Goal: Transaction & Acquisition: Obtain resource

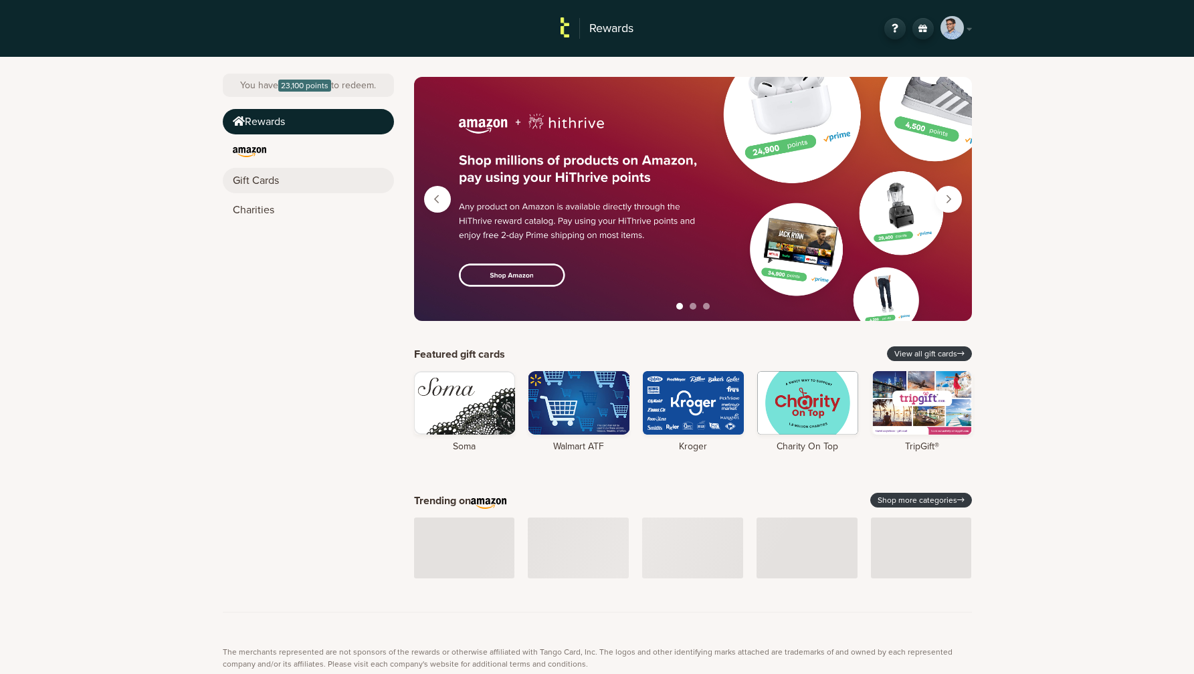
click at [269, 175] on link "Gift Cards" at bounding box center [308, 180] width 171 height 25
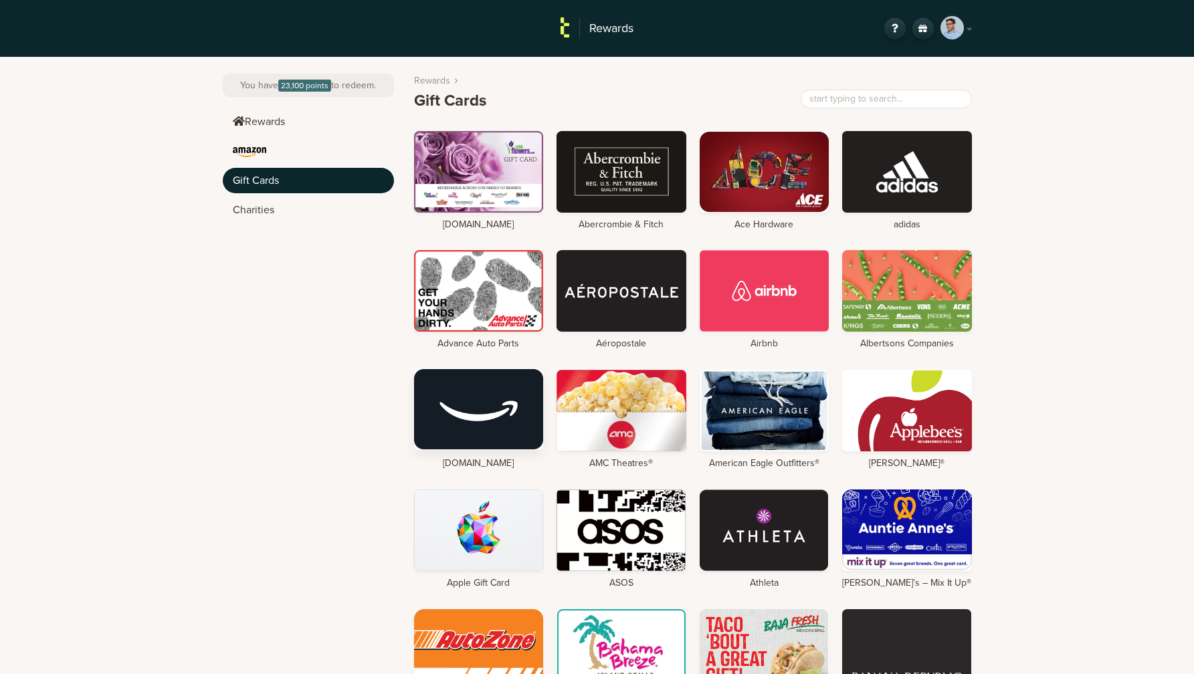
click at [491, 407] on div at bounding box center [479, 409] width 130 height 82
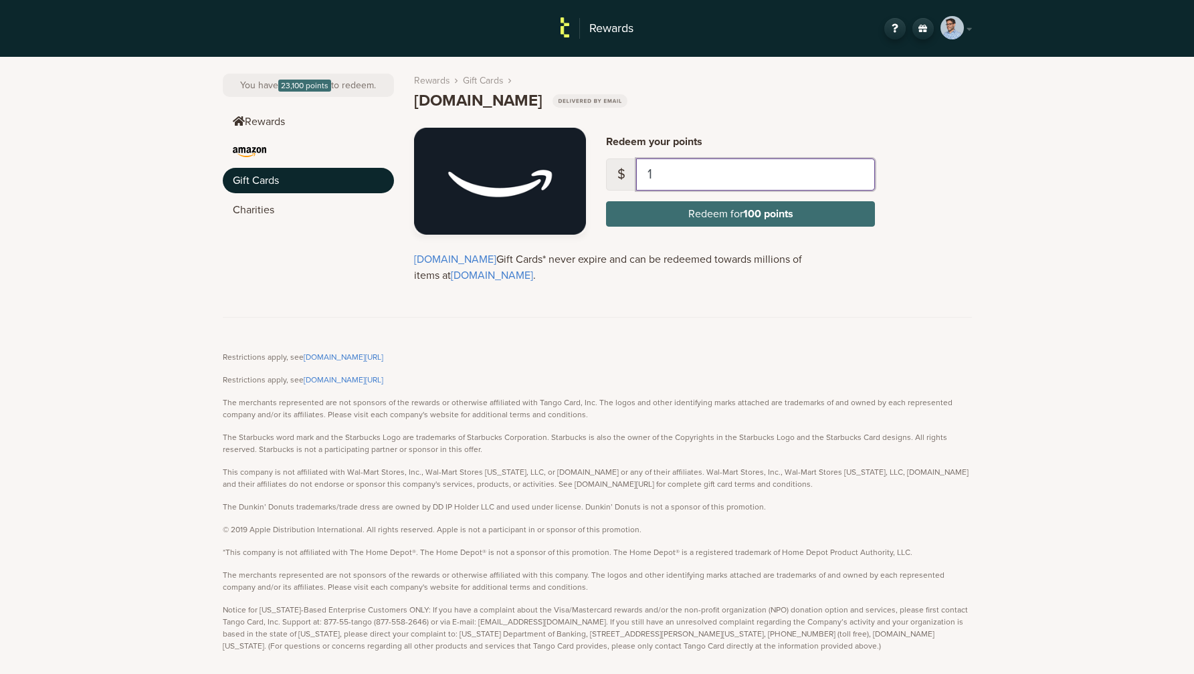
click at [676, 170] on input "1" at bounding box center [755, 174] width 239 height 32
type input "231"
drag, startPoint x: 713, startPoint y: 182, endPoint x: 609, endPoint y: 166, distance: 104.8
click at [609, 166] on div "$ 231" at bounding box center [740, 174] width 269 height 32
